Goal: Task Accomplishment & Management: Manage account settings

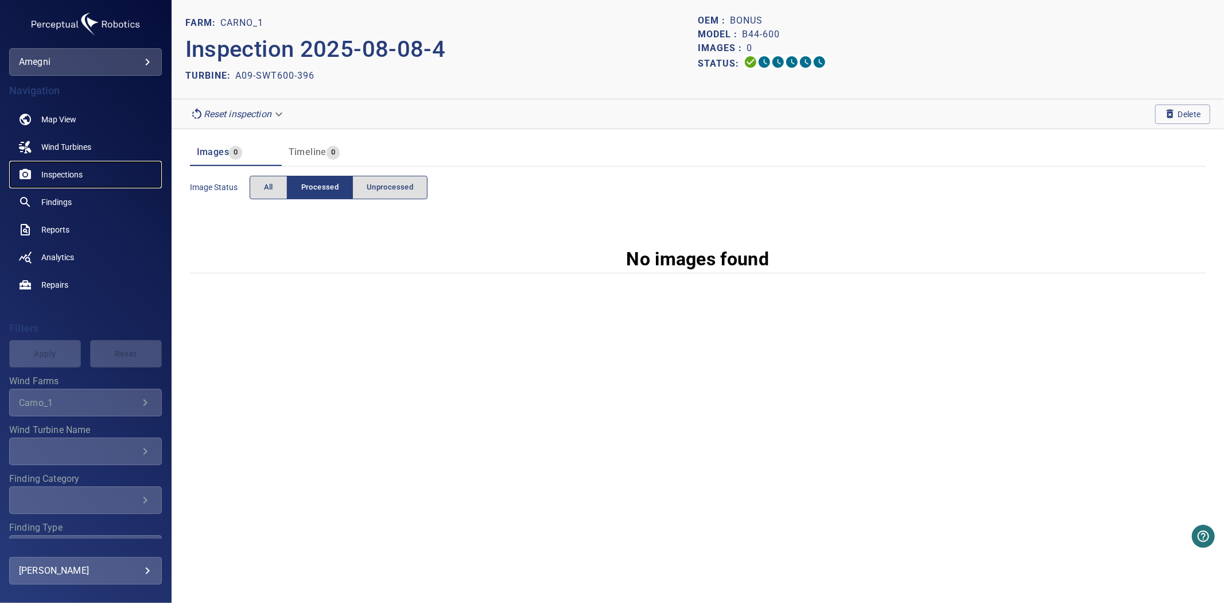
click at [67, 173] on span "Inspections" at bounding box center [61, 174] width 41 height 11
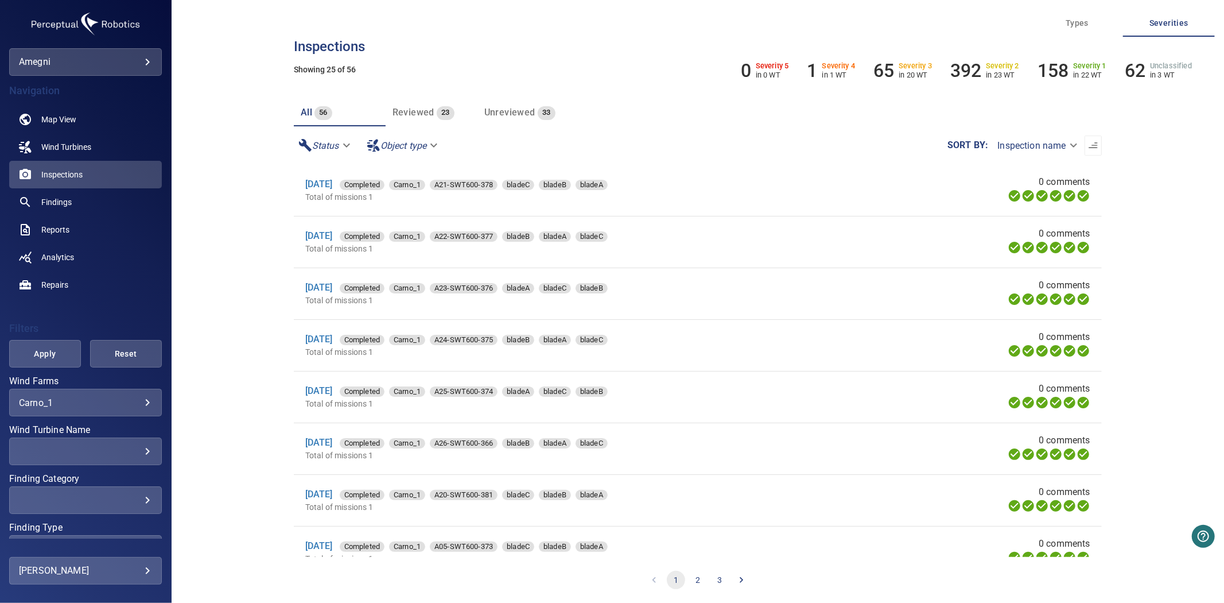
click at [77, 444] on div "​ ​" at bounding box center [85, 451] width 153 height 28
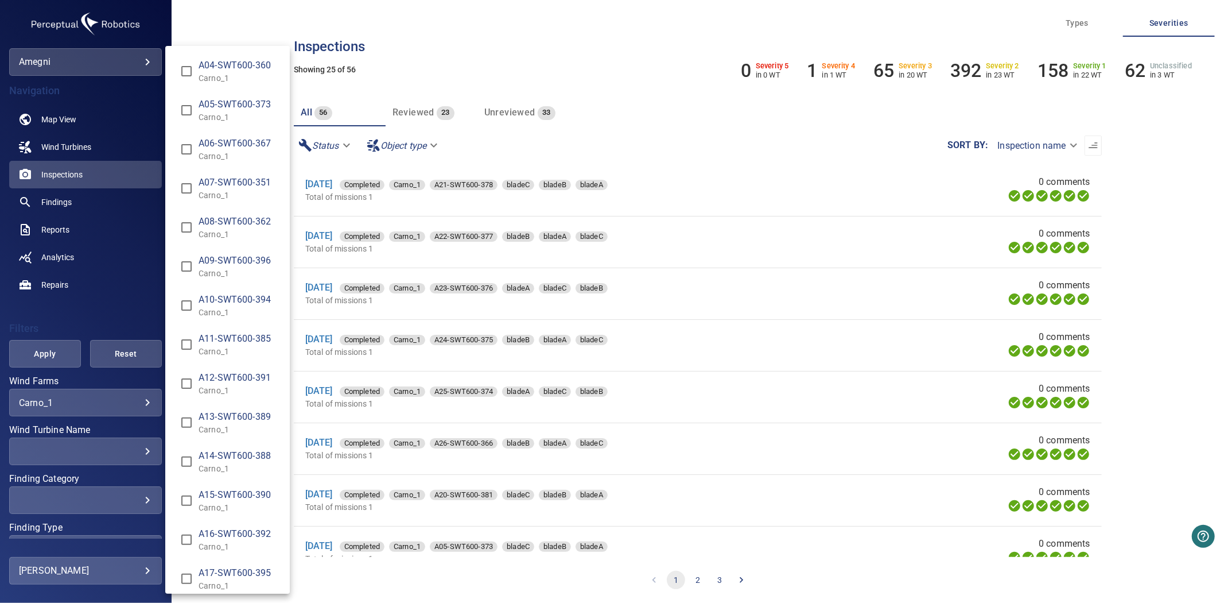
scroll to position [115, 0]
type input "**********"
click at [48, 347] on div "Wind Turbine Name" at bounding box center [612, 301] width 1224 height 603
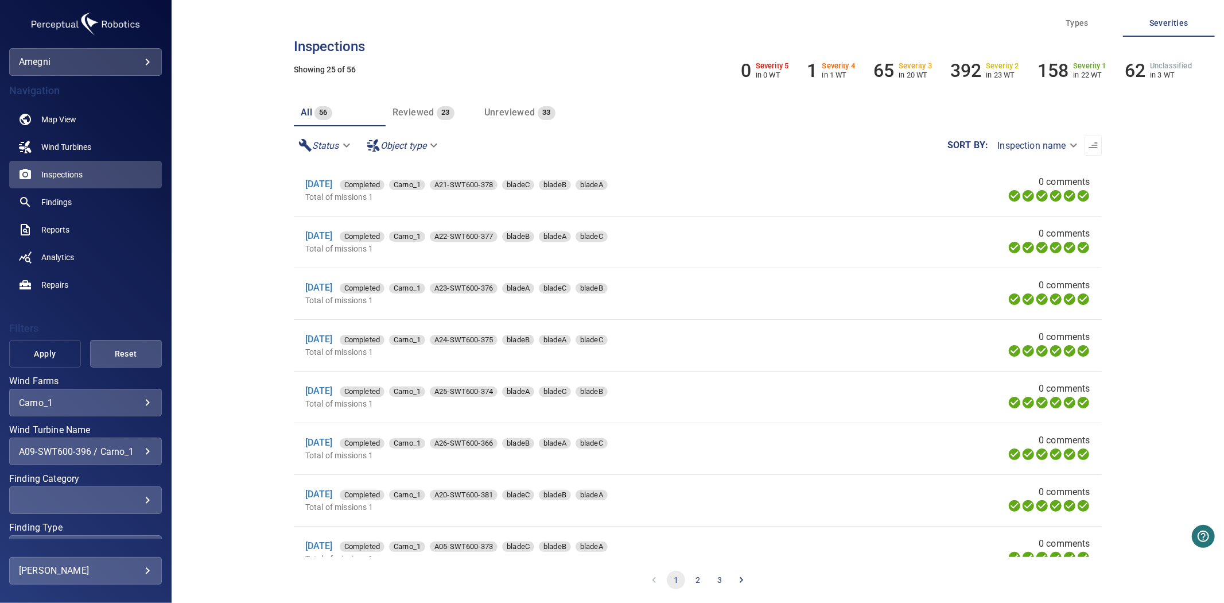
click at [41, 350] on span "Apply" at bounding box center [45, 354] width 43 height 14
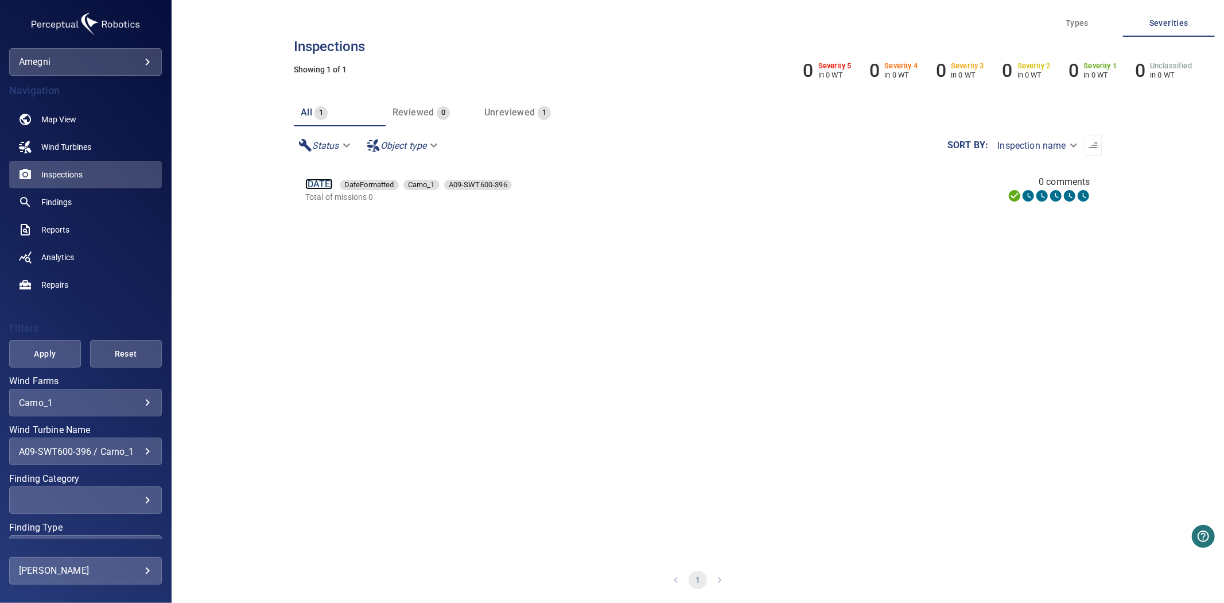
click at [333, 182] on link "[DATE]" at bounding box center [319, 183] width 28 height 11
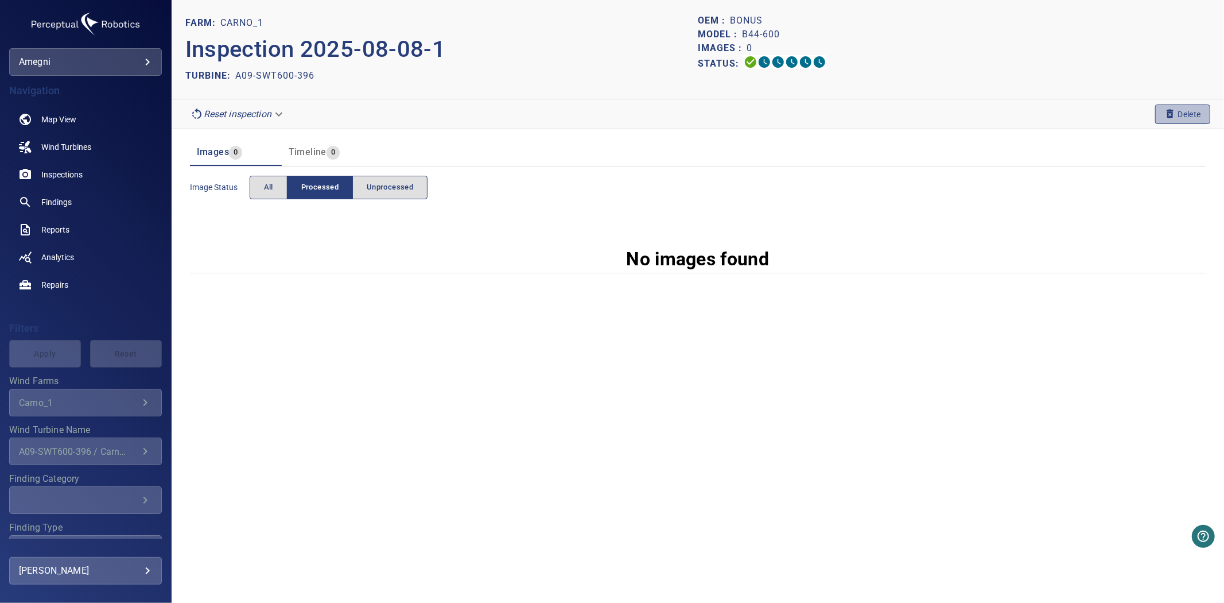
click at [1165, 106] on button "Delete" at bounding box center [1182, 114] width 55 height 20
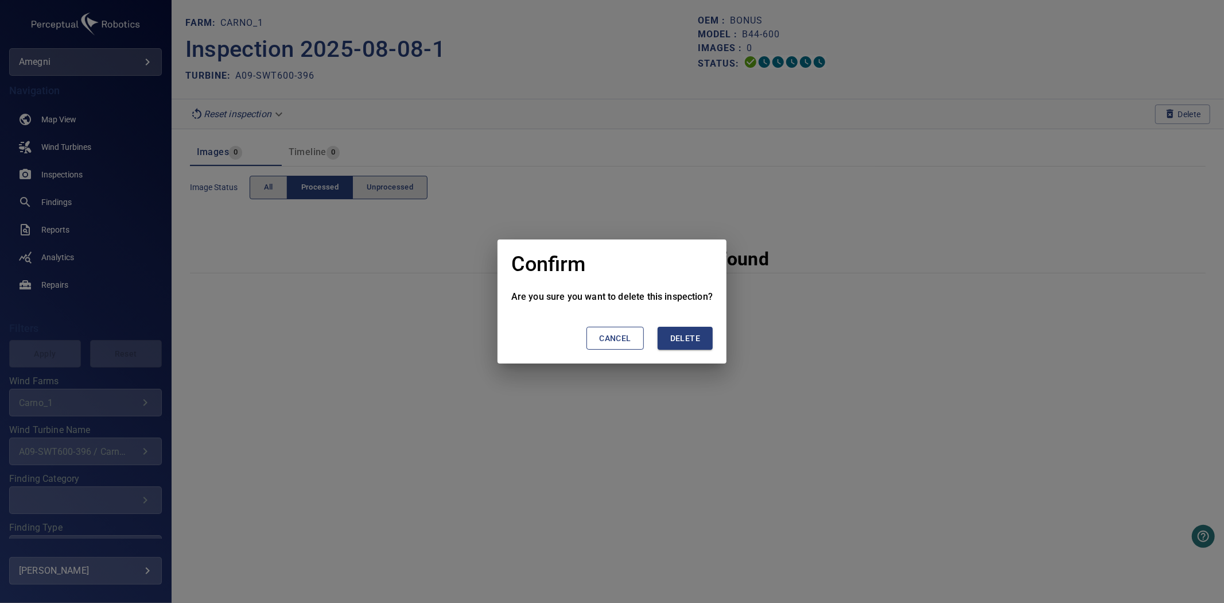
click at [699, 333] on button "Delete" at bounding box center [685, 339] width 55 height 24
